Goal: Information Seeking & Learning: Find specific page/section

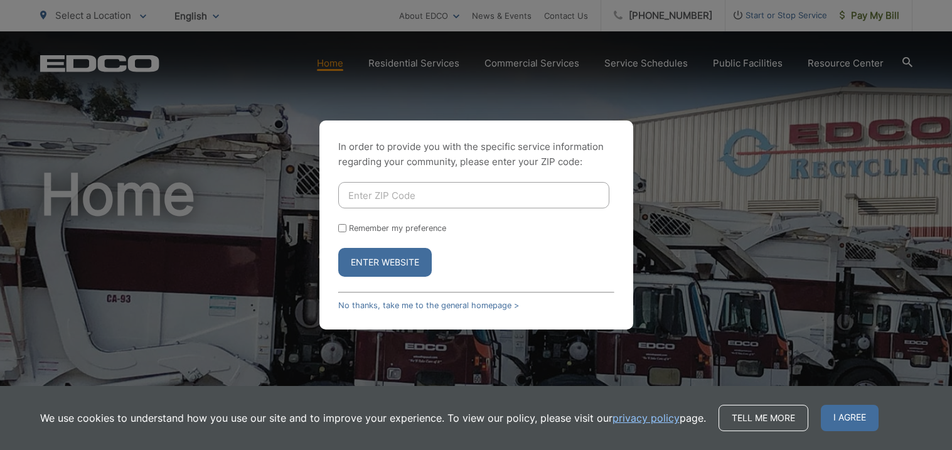
click at [496, 201] on input "Enter ZIP Code" at bounding box center [473, 195] width 271 height 26
type input "92114"
click at [387, 262] on button "Enter Website" at bounding box center [385, 262] width 94 height 29
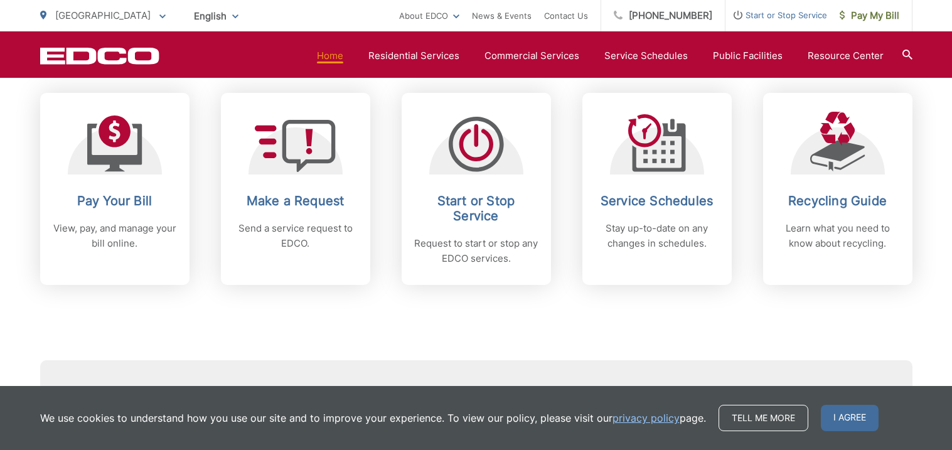
scroll to position [533, 0]
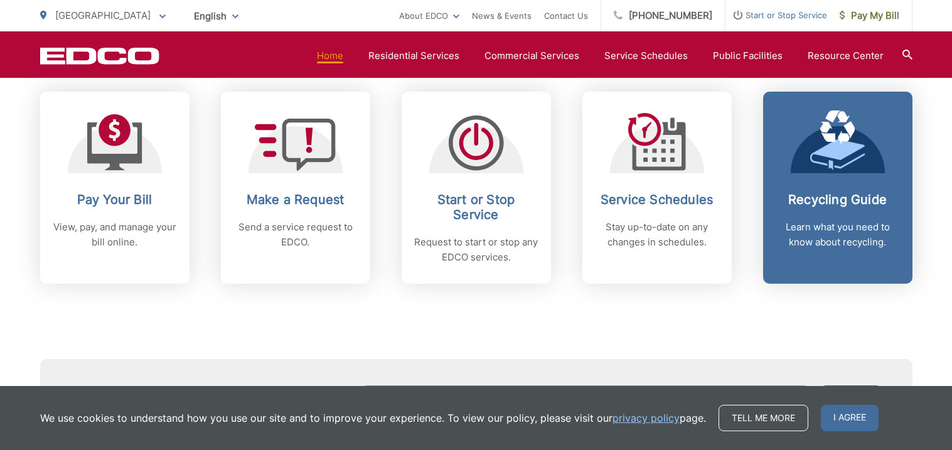
click at [823, 178] on link "Recycling Guide Learn what you need to know about recycling." at bounding box center [837, 188] width 149 height 192
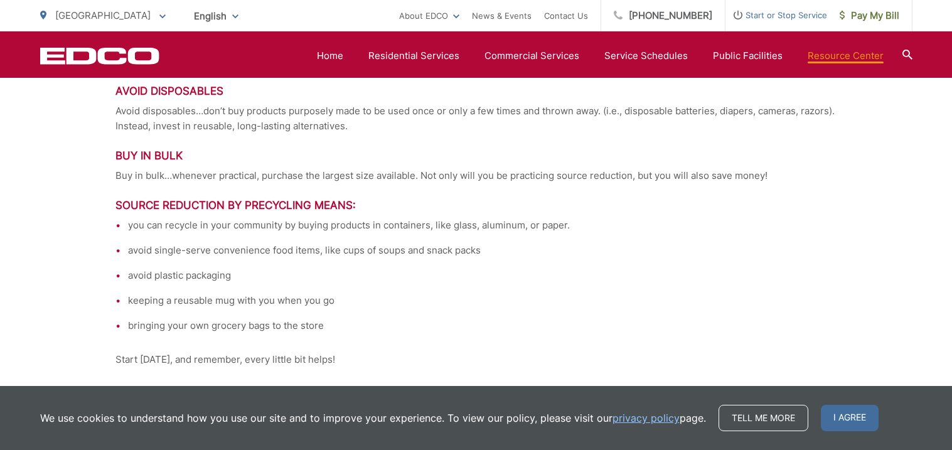
scroll to position [2896, 0]
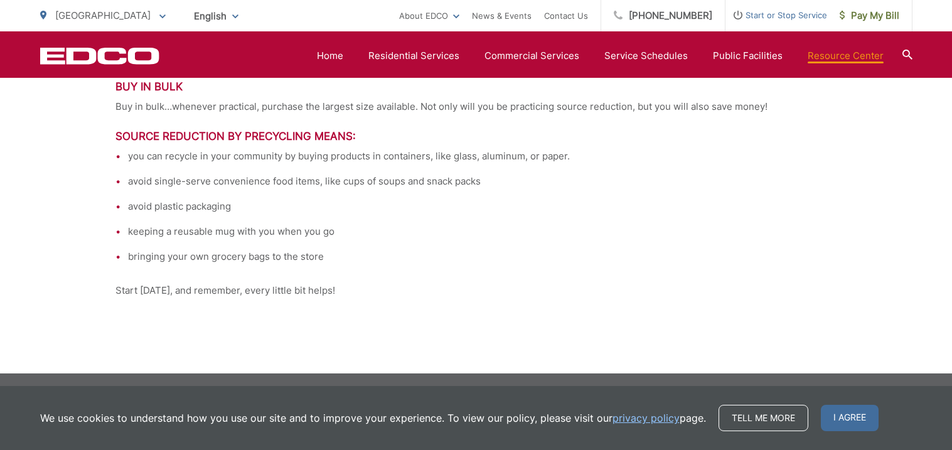
click at [823, 178] on li "avoid single-serve convenience food items, like cups of soups and snack packs" at bounding box center [482, 181] width 709 height 15
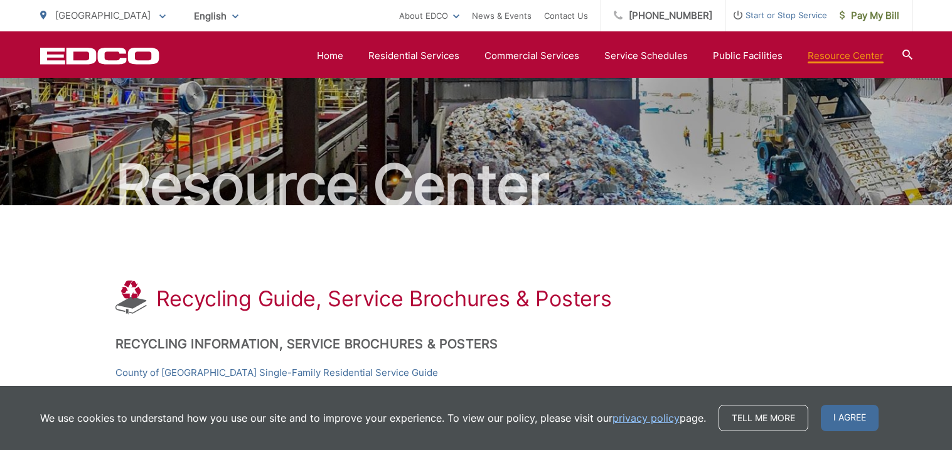
scroll to position [0, 0]
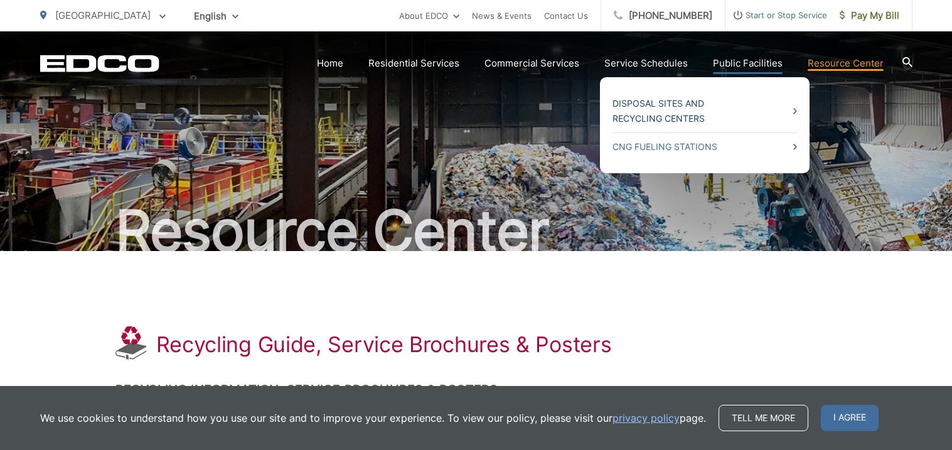
click at [745, 112] on link "Disposal Sites and Recycling Centers" at bounding box center [705, 111] width 185 height 30
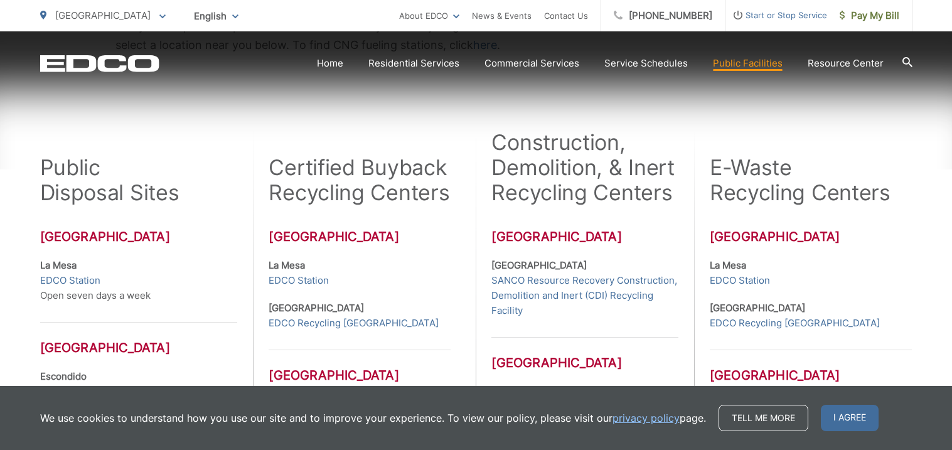
scroll to position [316, 0]
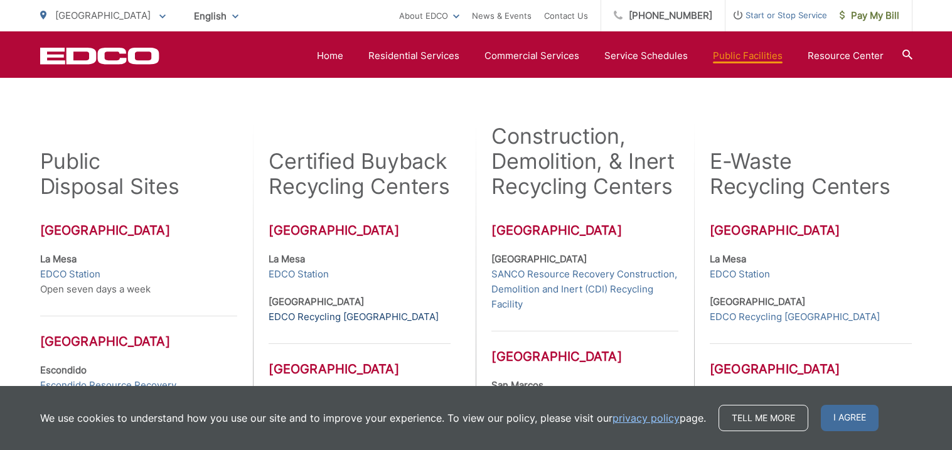
click at [382, 312] on link "EDCO Recycling Buyback Center" at bounding box center [354, 316] width 170 height 15
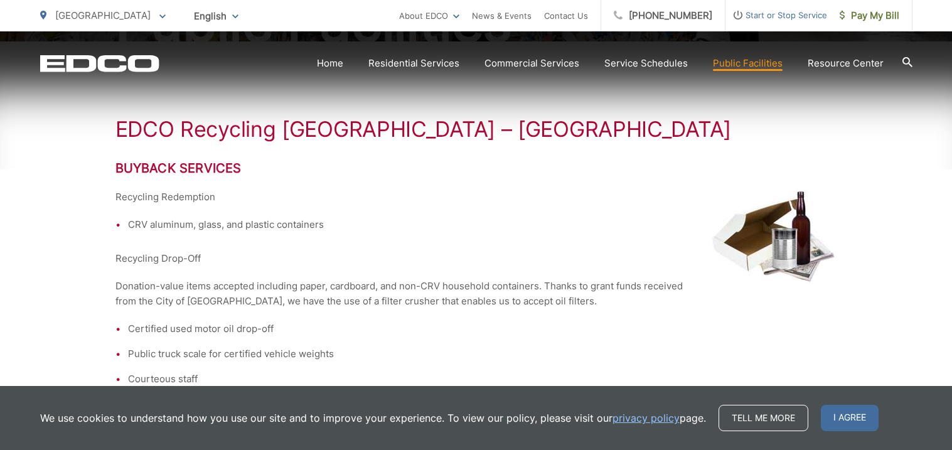
scroll to position [250, 0]
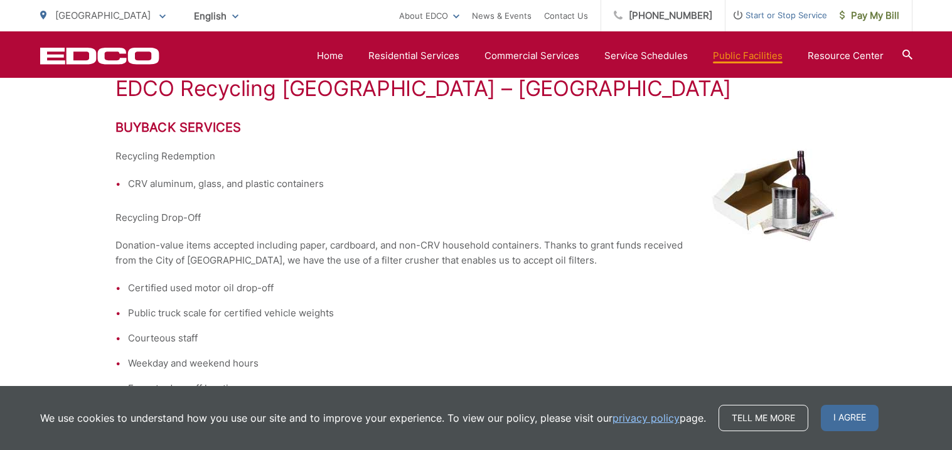
click at [382, 312] on li "Public truck scale for certified vehicle weights" at bounding box center [482, 313] width 709 height 15
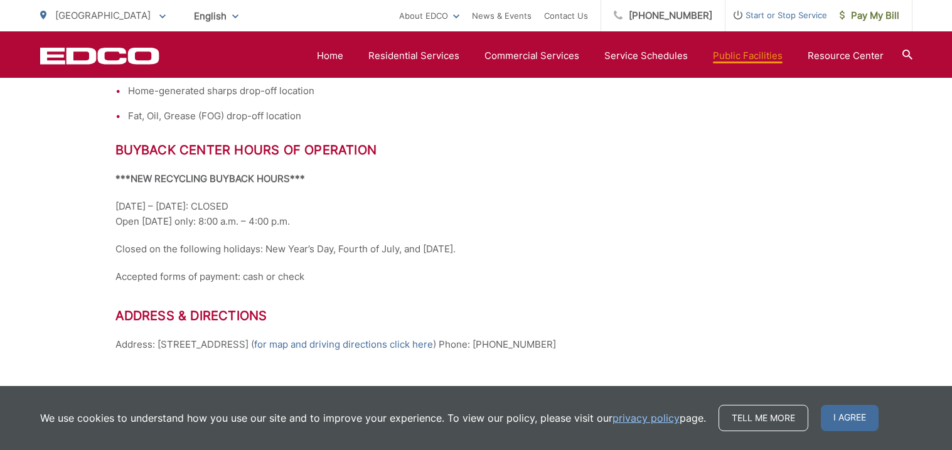
scroll to position [653, 0]
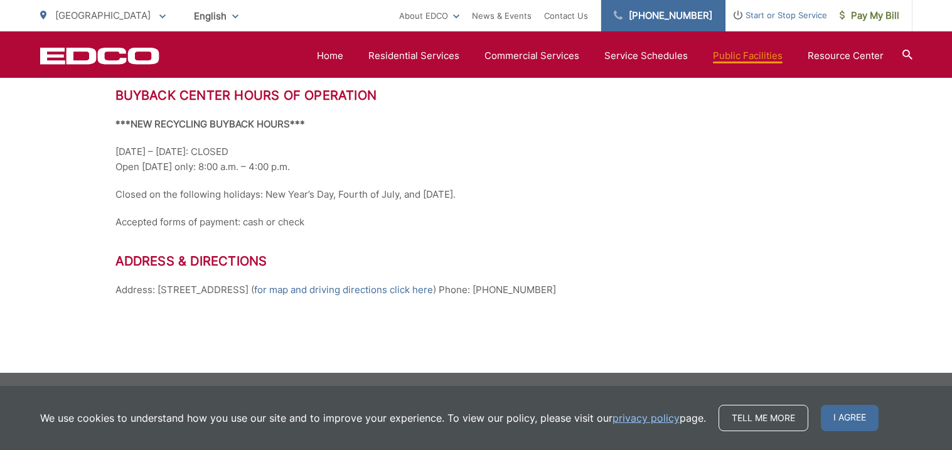
click at [638, 17] on link "[PHONE_NUMBER]" at bounding box center [663, 15] width 124 height 31
